Goal: Information Seeking & Learning: Learn about a topic

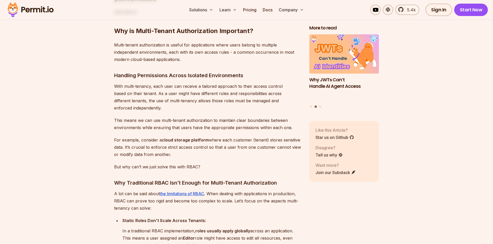
scroll to position [595, 0]
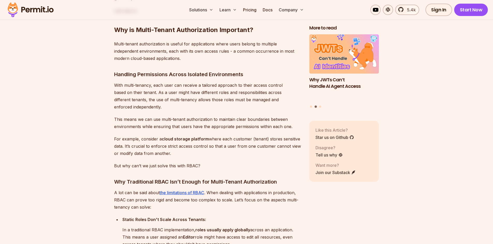
click at [155, 79] on h3 "Handling Permissions Across Isolated Environments" at bounding box center [207, 74] width 187 height 8
drag, startPoint x: 137, startPoint y: 92, endPoint x: 173, endPoint y: 91, distance: 35.7
click at [173, 91] on p "With multi-tenancy, each user can receive a tailored approach to their access c…" at bounding box center [207, 96] width 187 height 29
click at [176, 90] on p "With multi-tenancy, each user can receive a tailored approach to their access c…" at bounding box center [207, 96] width 187 height 29
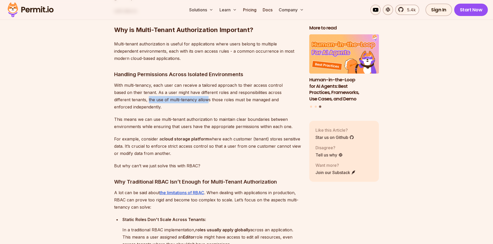
drag, startPoint x: 114, startPoint y: 108, endPoint x: 171, endPoint y: 105, distance: 58.0
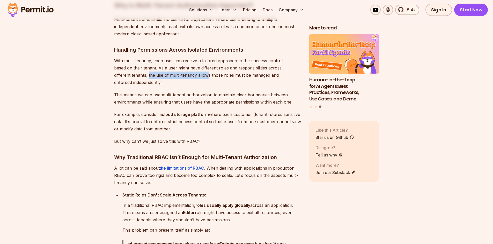
scroll to position [621, 0]
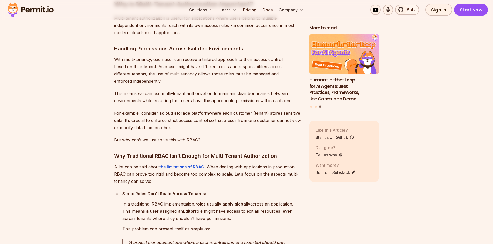
click at [143, 97] on p "This means we can use multi-tenant authorization to maintain clear boundaries b…" at bounding box center [207, 97] width 187 height 14
drag, startPoint x: 141, startPoint y: 102, endPoint x: 217, endPoint y: 101, distance: 75.5
click at [217, 101] on p "This means we can use multi-tenant authorization to maintain clear boundaries b…" at bounding box center [207, 97] width 187 height 14
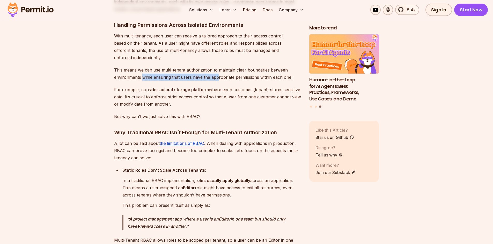
scroll to position [647, 0]
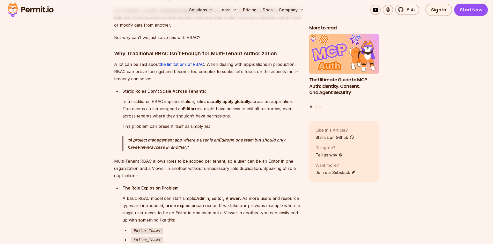
scroll to position [724, 0]
drag, startPoint x: 143, startPoint y: 102, endPoint x: 147, endPoint y: 100, distance: 3.8
click at [147, 100] on p "In a traditional RBAC implementation, roles usually apply globally across an ap…" at bounding box center [211, 108] width 178 height 22
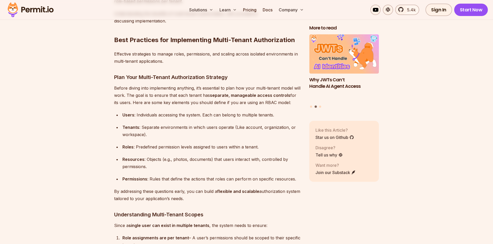
scroll to position [1267, 0]
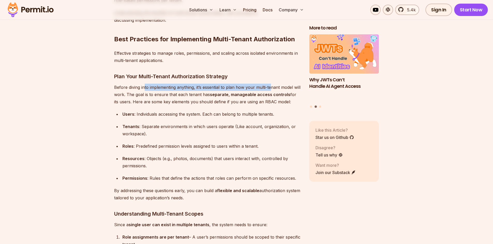
drag, startPoint x: 149, startPoint y: 86, endPoint x: 270, endPoint y: 86, distance: 121.0
click at [270, 86] on p "Before diving into implementing anything, it’s essential to plan how your multi…" at bounding box center [207, 95] width 187 height 22
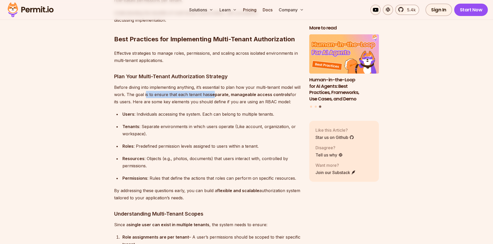
drag, startPoint x: 145, startPoint y: 95, endPoint x: 214, endPoint y: 91, distance: 68.9
click at [214, 91] on p "Before diving into implementing anything, it’s essential to plan how your multi…" at bounding box center [207, 95] width 187 height 22
click at [214, 92] on strong "separate, manageable access controls" at bounding box center [250, 94] width 80 height 5
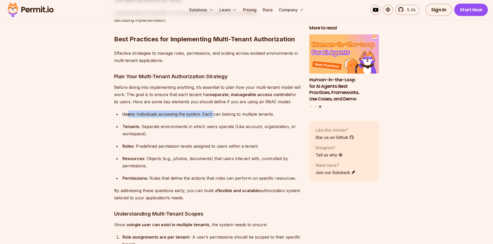
drag, startPoint x: 127, startPoint y: 114, endPoint x: 214, endPoint y: 109, distance: 87.3
click at [214, 111] on div "Users : Individuals accessing the system. Each can belong to multiple tenants." at bounding box center [211, 114] width 178 height 7
click at [175, 124] on div "Tenants : Separate environments in which users operate (Like account, organizat…" at bounding box center [211, 130] width 178 height 14
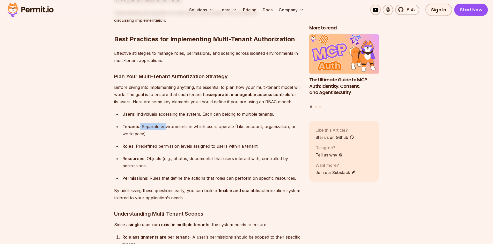
drag, startPoint x: 140, startPoint y: 124, endPoint x: 164, endPoint y: 122, distance: 24.4
click at [164, 123] on div "Tenants : Separate environments in which users operate (Like account, organizat…" at bounding box center [211, 130] width 178 height 14
click at [172, 117] on ul "Users : Individuals accessing the system. Each can belong to multiple tenants. …" at bounding box center [207, 146] width 187 height 71
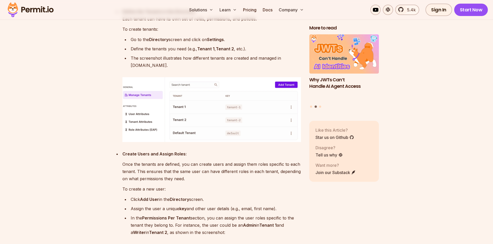
scroll to position [3104, 0]
